Goal: Use online tool/utility: Utilize a website feature to perform a specific function

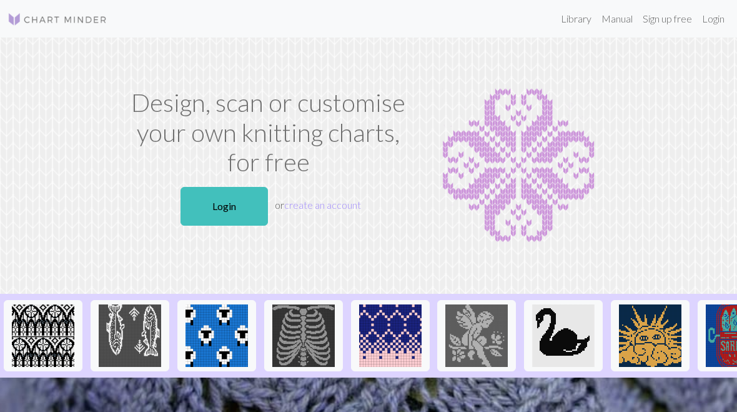
click at [237, 209] on link "Login" at bounding box center [223, 206] width 87 height 39
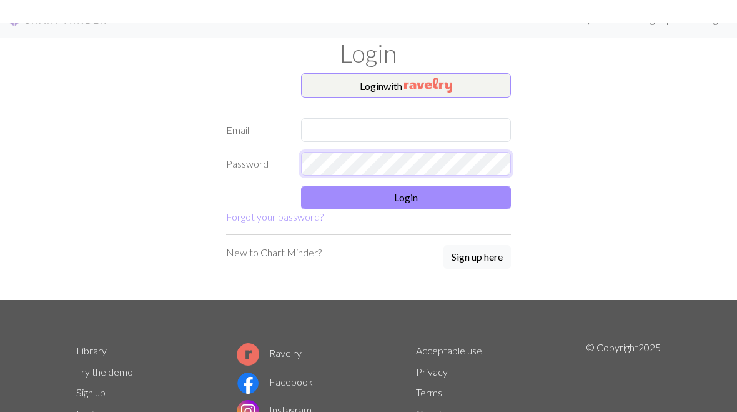
scroll to position [24, 0]
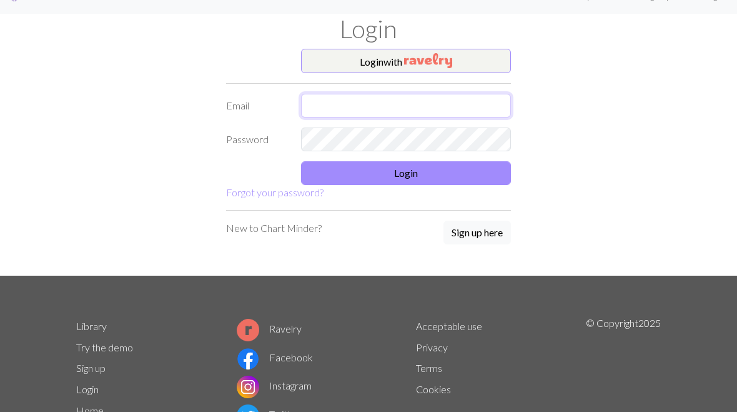
type input "[PERSON_NAME][EMAIL_ADDRESS][DOMAIN_NAME]"
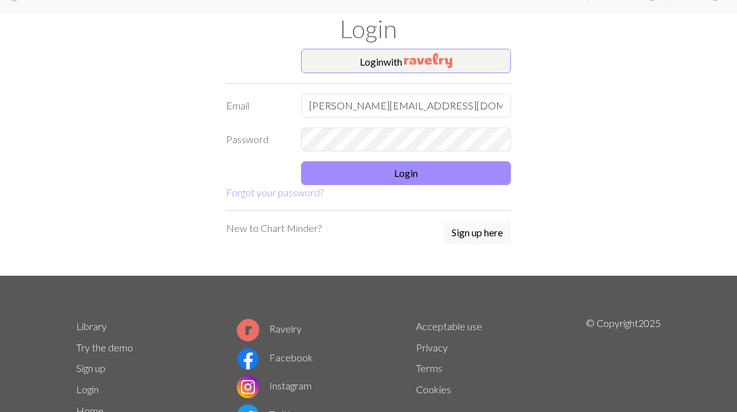
click at [457, 170] on button "Login" at bounding box center [406, 173] width 210 height 24
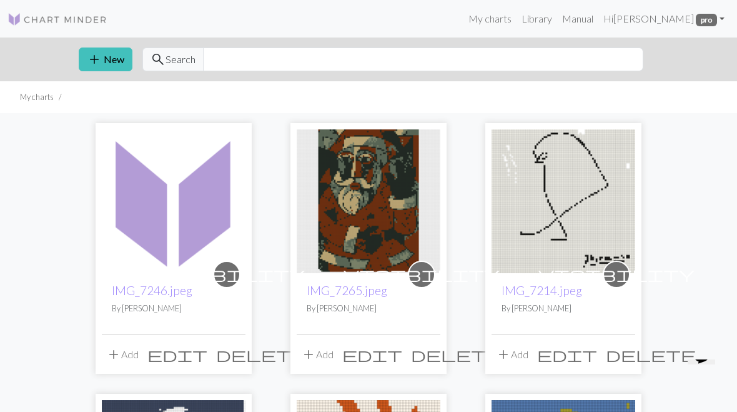
click at [112, 61] on button "add New" at bounding box center [106, 59] width 54 height 24
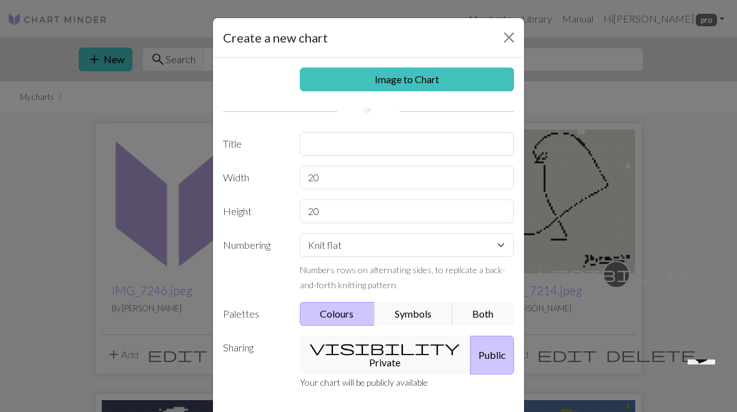
click at [405, 72] on link "Image to Chart" at bounding box center [407, 79] width 215 height 24
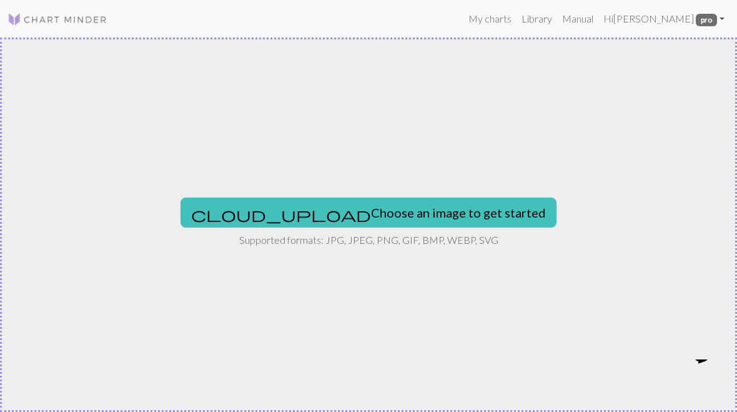
click at [406, 202] on button "cloud_upload Choose an image to get started" at bounding box center [368, 212] width 376 height 30
